Goal: Task Accomplishment & Management: Manage account settings

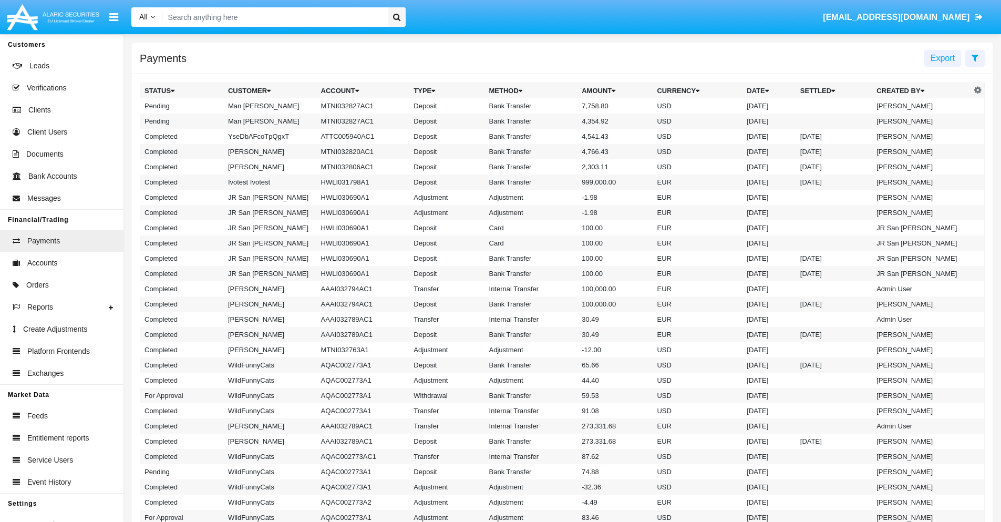
click at [974, 57] on icon at bounding box center [974, 58] width 7 height 8
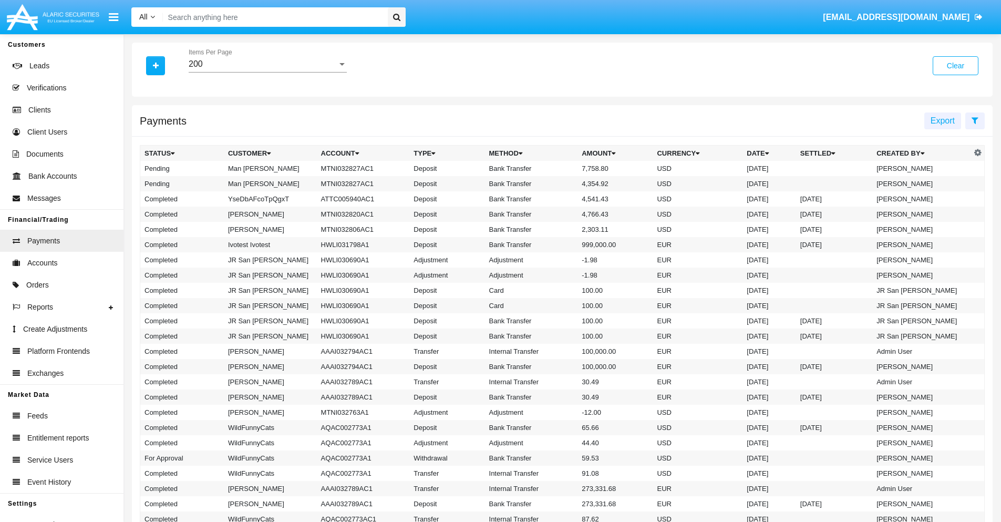
click at [267, 64] on div "200" at bounding box center [263, 63] width 149 height 9
click at [267, 72] on span "10" at bounding box center [268, 71] width 158 height 25
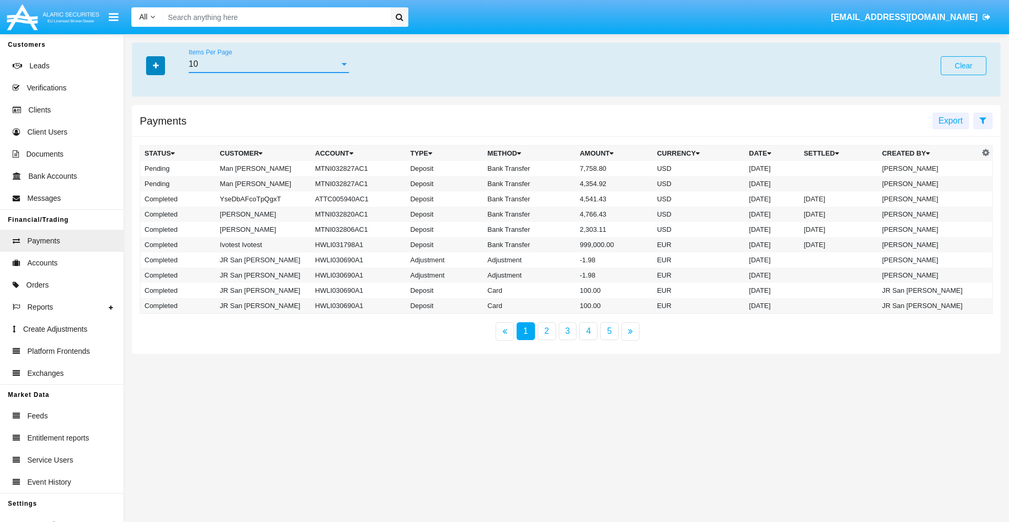
click at [155, 65] on icon "button" at bounding box center [156, 65] width 6 height 7
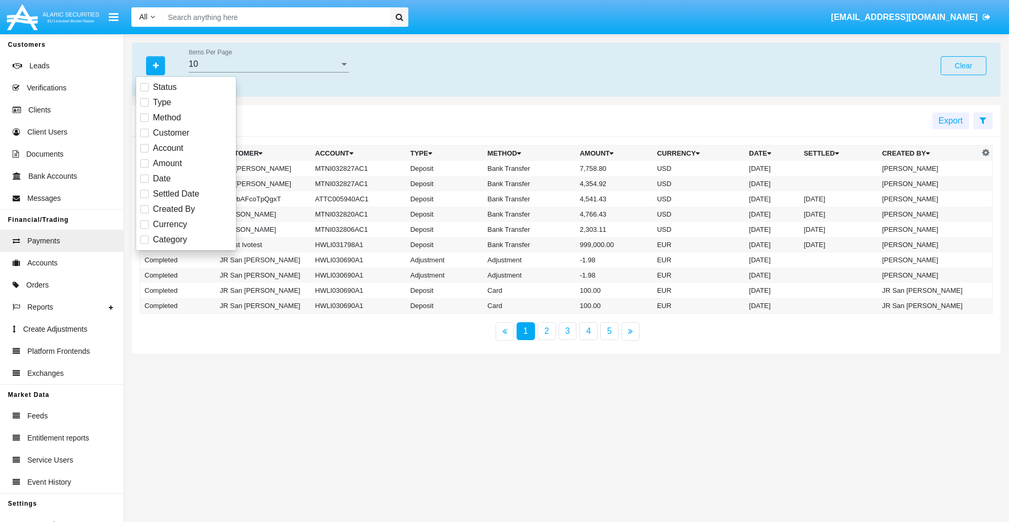
click at [164, 87] on span "Status" at bounding box center [165, 87] width 24 height 13
click at [144, 91] on input "Status" at bounding box center [144, 91] width 1 height 1
checkbox input "true"
click at [155, 65] on icon "button" at bounding box center [156, 65] width 6 height 7
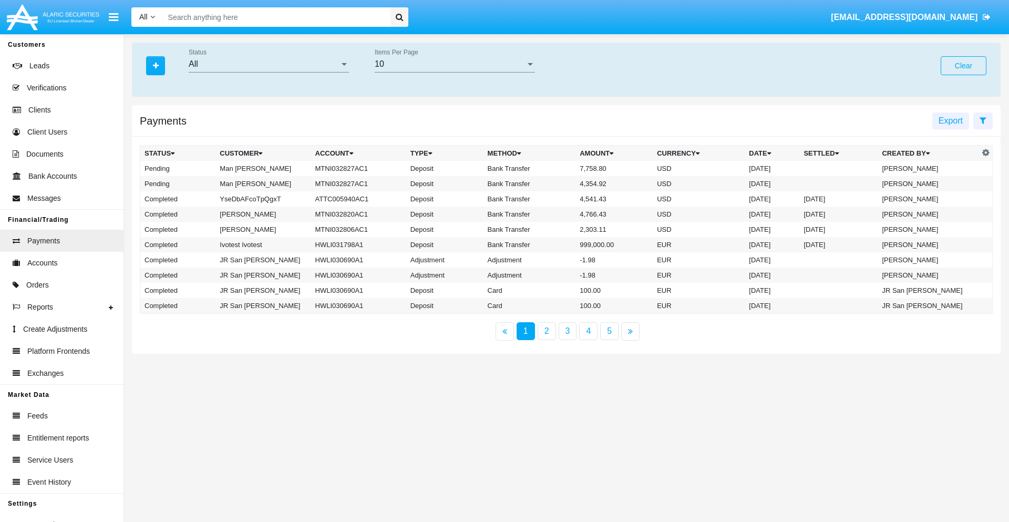
click at [268, 64] on div "All" at bounding box center [264, 63] width 151 height 9
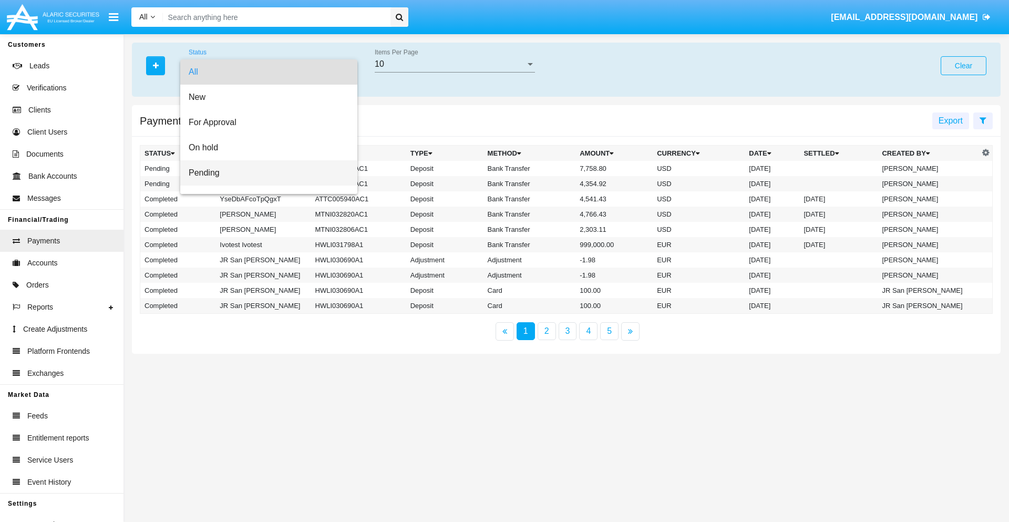
click at [264, 173] on span "Pending" at bounding box center [269, 172] width 160 height 25
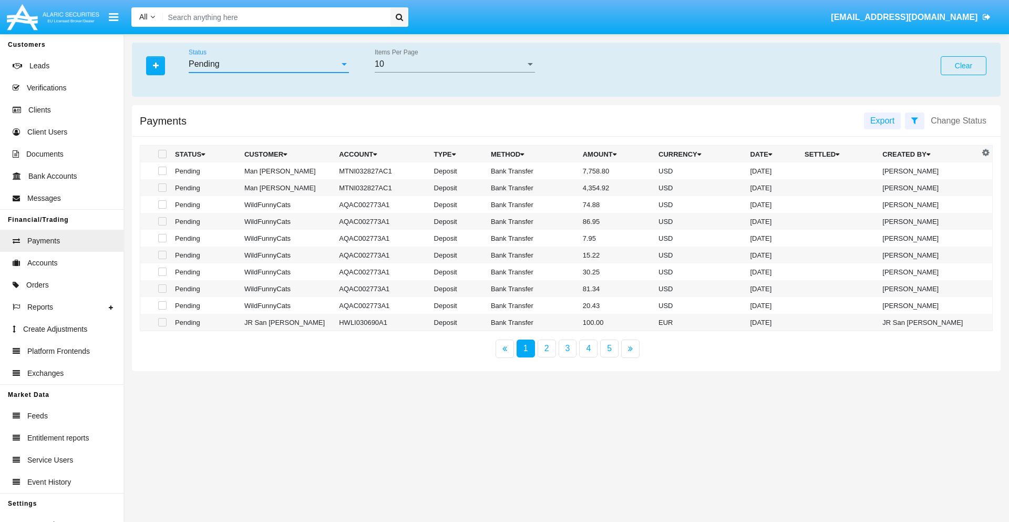
click at [161, 171] on span at bounding box center [162, 171] width 8 height 8
click at [162, 175] on input "checkbox" at bounding box center [162, 175] width 1 height 1
checkbox input "true"
click at [161, 188] on span at bounding box center [162, 187] width 8 height 8
click at [162, 192] on input "checkbox" at bounding box center [162, 192] width 1 height 1
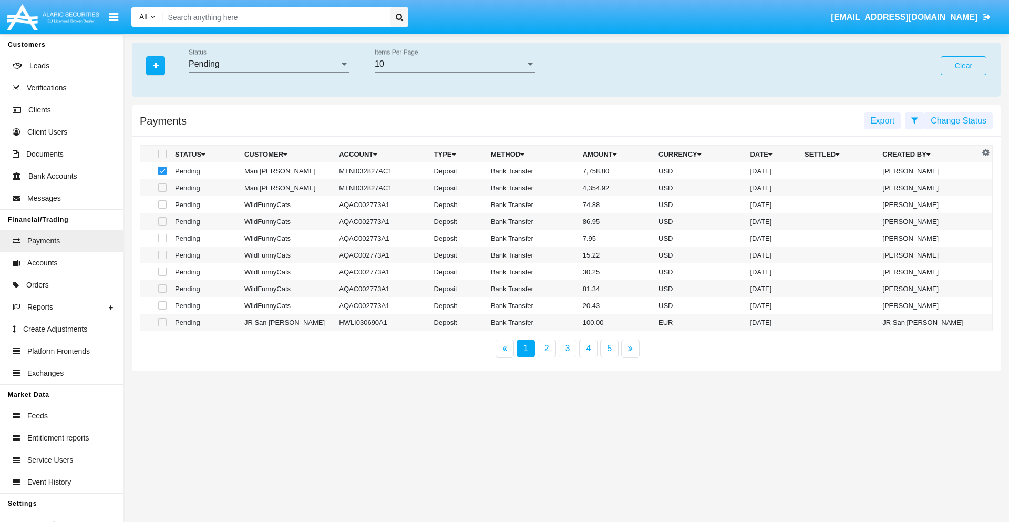
checkbox input "true"
click at [958, 120] on button "Change Status" at bounding box center [958, 120] width 68 height 17
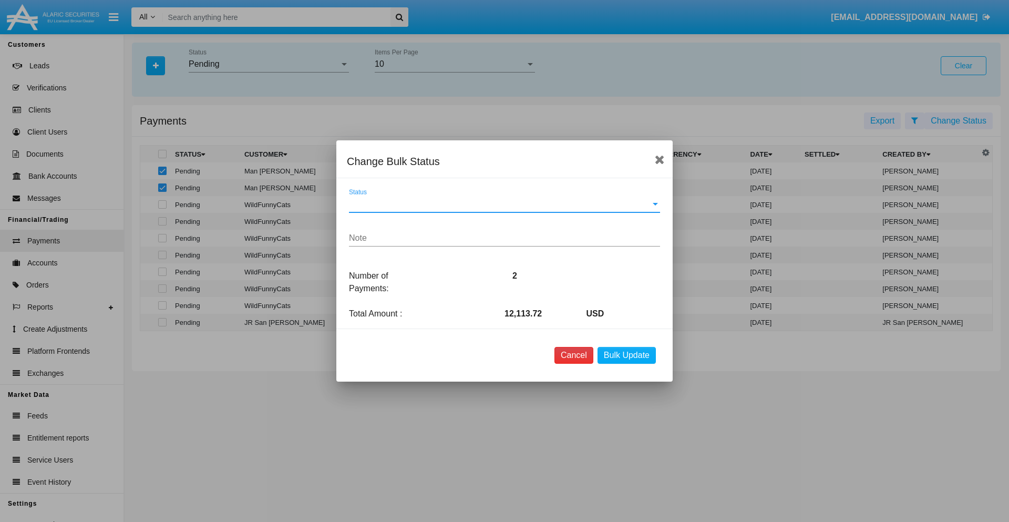
click at [573, 355] on button "Cancel" at bounding box center [573, 355] width 39 height 17
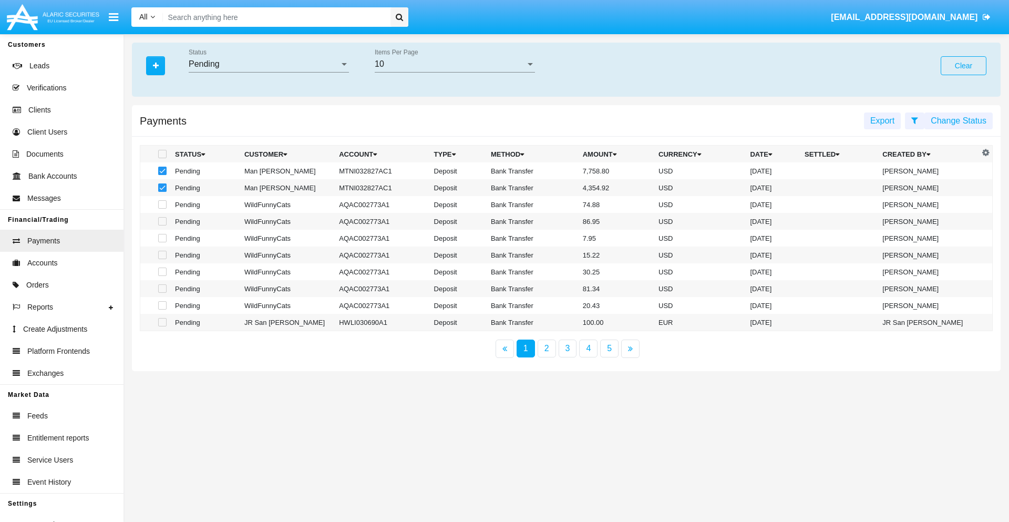
click at [958, 120] on button "Change Status" at bounding box center [958, 120] width 68 height 17
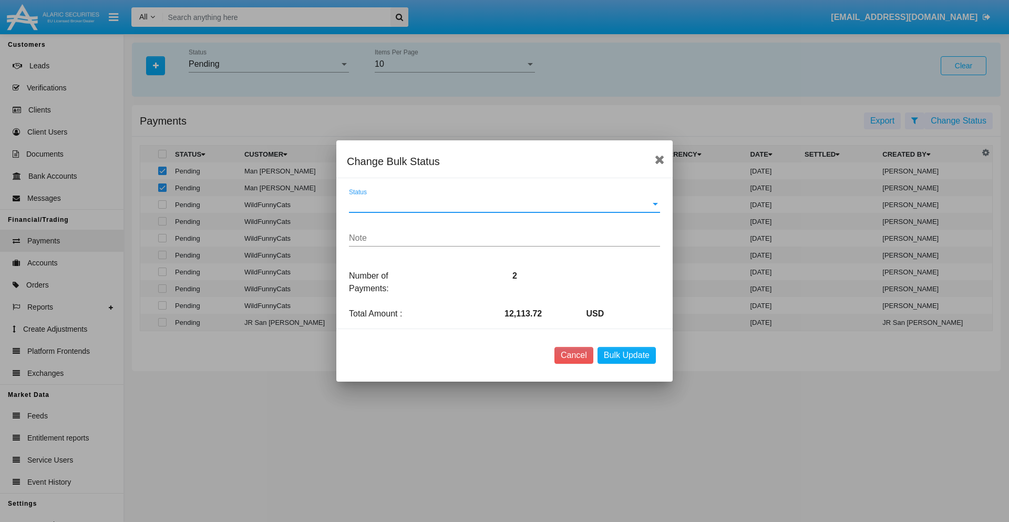
click at [504, 204] on span "Status" at bounding box center [500, 203] width 302 height 9
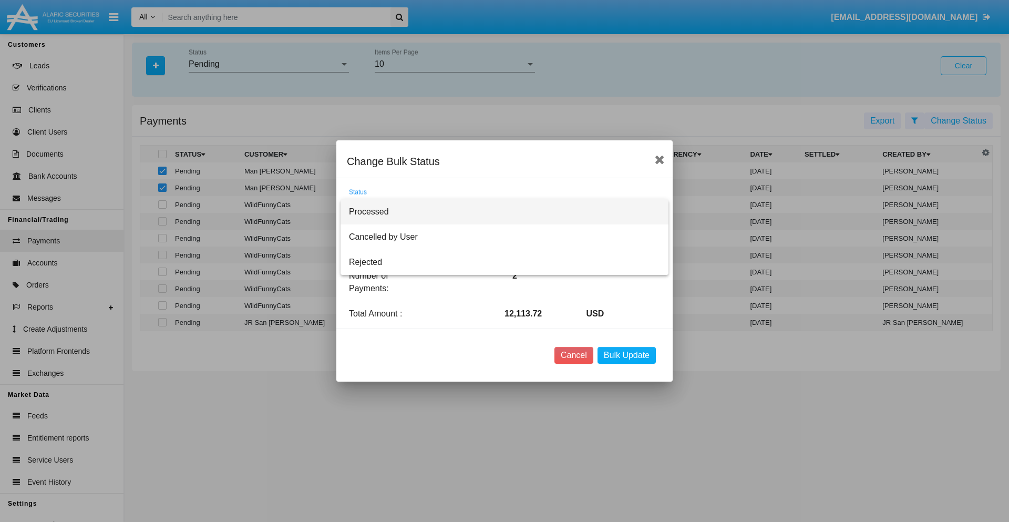
click at [504, 212] on span "Processed" at bounding box center [504, 211] width 311 height 25
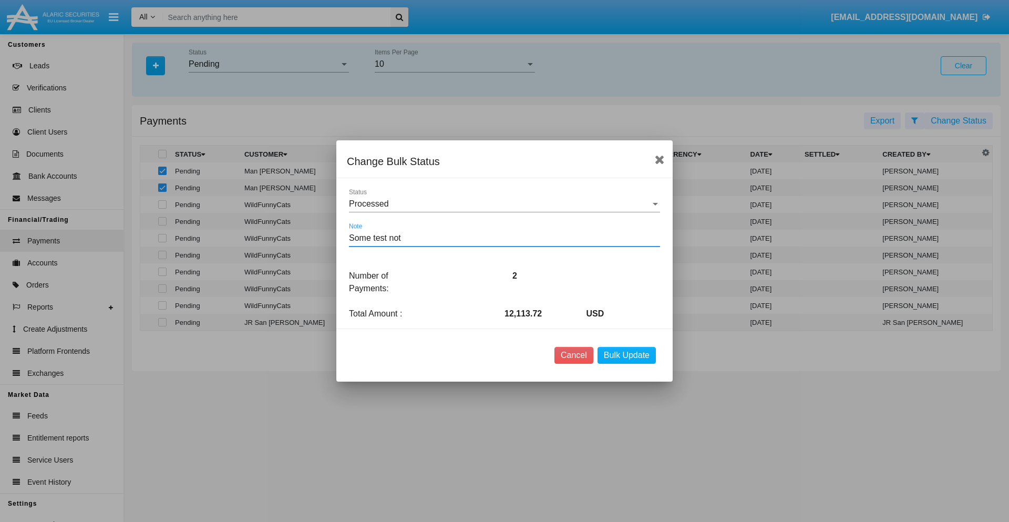
type textarea "Some test note"
click at [626, 355] on button "Bulk Update" at bounding box center [626, 355] width 58 height 17
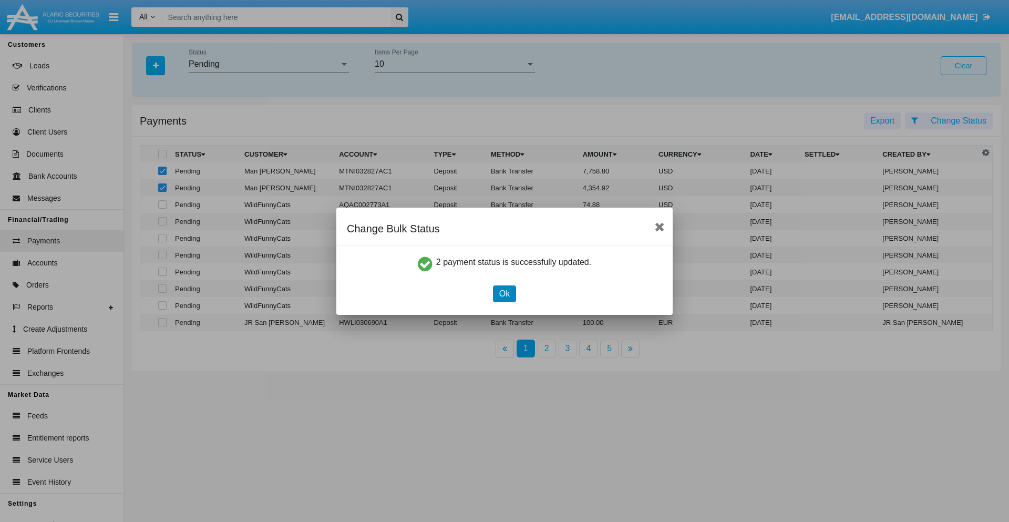
click at [504, 293] on button "Ok" at bounding box center [504, 293] width 23 height 17
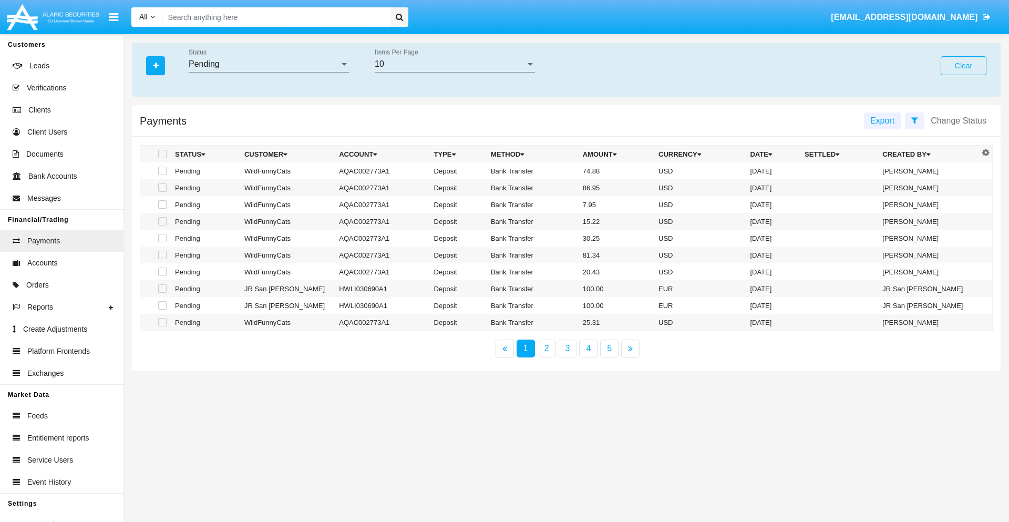
click at [268, 64] on div "Pending" at bounding box center [264, 63] width 151 height 9
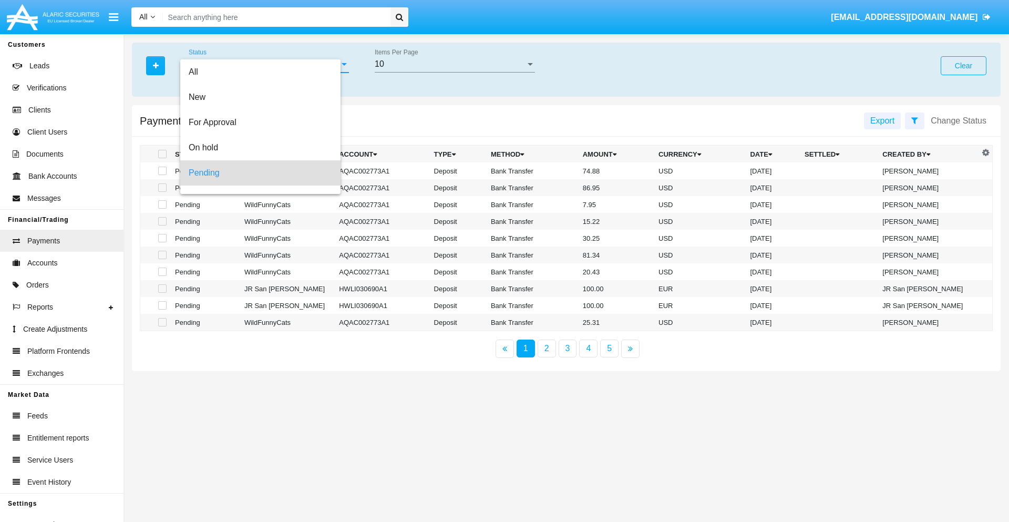
scroll to position [46, 0]
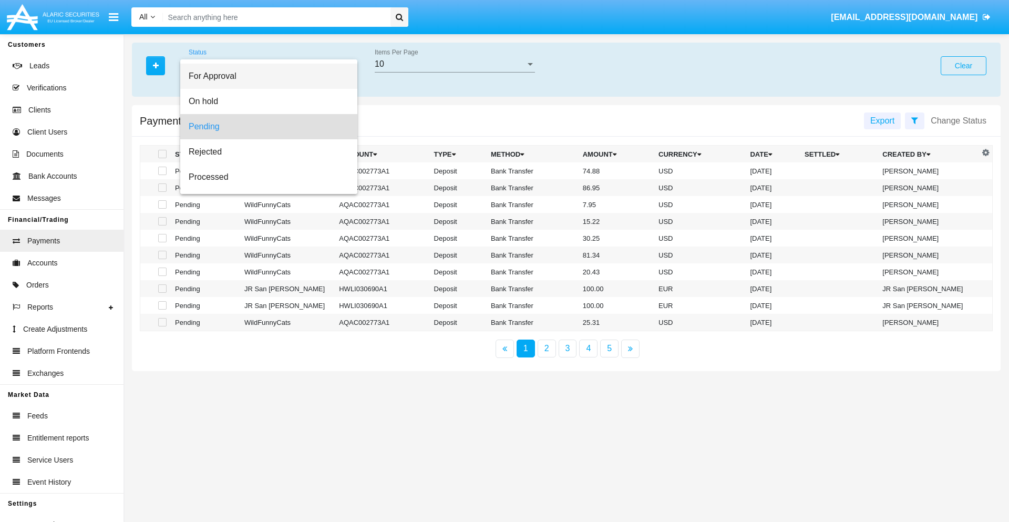
click at [264, 76] on span "For Approval" at bounding box center [269, 76] width 160 height 25
